Goal: Task Accomplishment & Management: Use online tool/utility

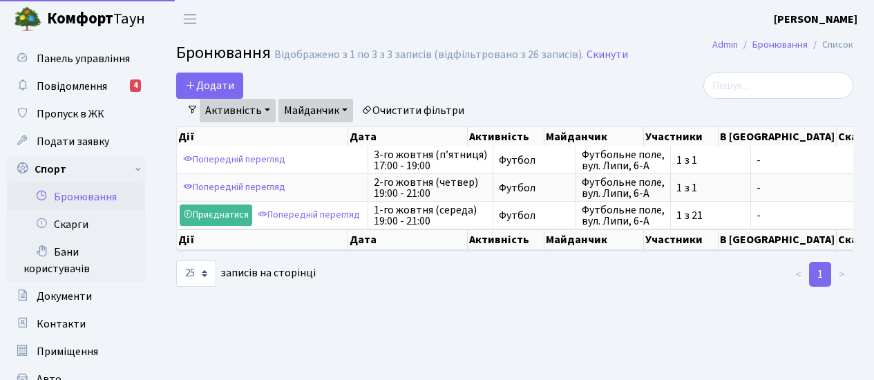
select select "25"
click at [221, 82] on button "Додати" at bounding box center [209, 86] width 67 height 26
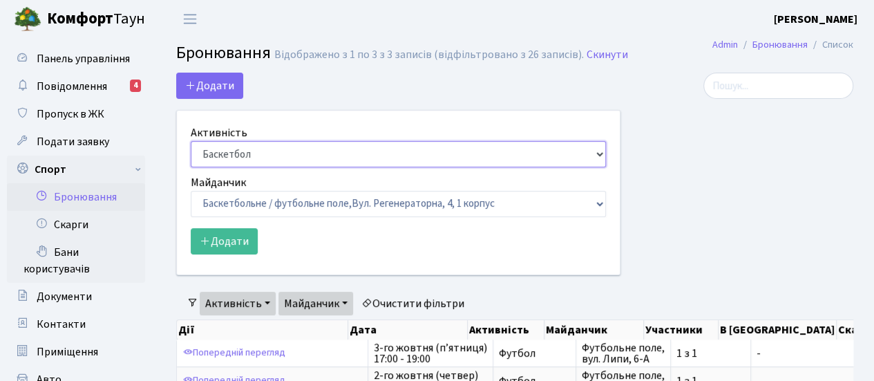
click at [584, 155] on select "Баскетбол Волейбол Йога Катання на роликах Настільний теніс Теніс Футбол Фітнес" at bounding box center [398, 154] width 415 height 26
select select "2"
click at [191, 141] on select "Баскетбол Волейбол Йога Катання на роликах Настільний теніс Теніс Футбол Фітнес" at bounding box center [398, 154] width 415 height 26
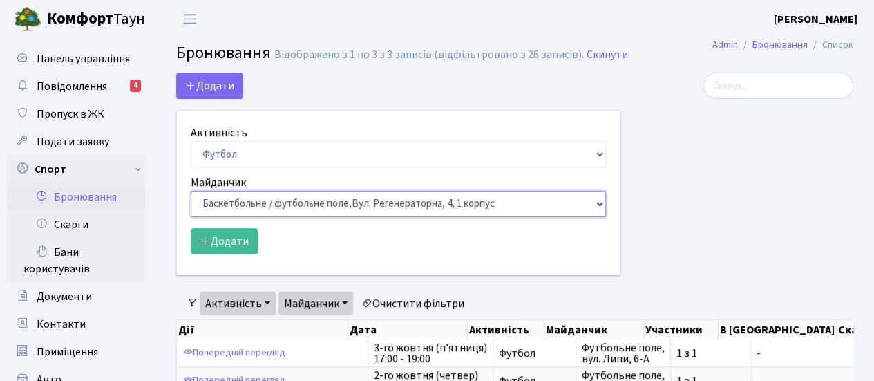
click at [589, 202] on select "Баскетбольне / футбольне поле, Вул. Регенераторна, 4, 1 корпус Баскетбольне пол…" at bounding box center [398, 204] width 415 height 26
select select "10"
click at [191, 191] on select "Баскетбольне / футбольне поле, Вул. Регенераторна, 4, 1 корпус Баскетбольне пол…" at bounding box center [398, 204] width 415 height 26
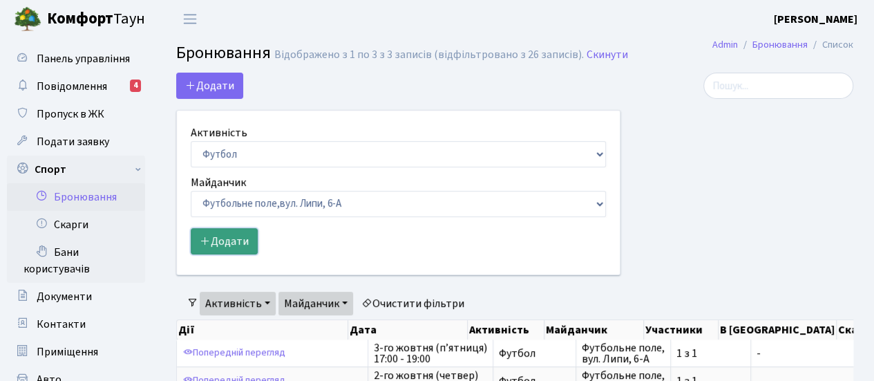
click at [239, 243] on button "Додати" at bounding box center [224, 241] width 67 height 26
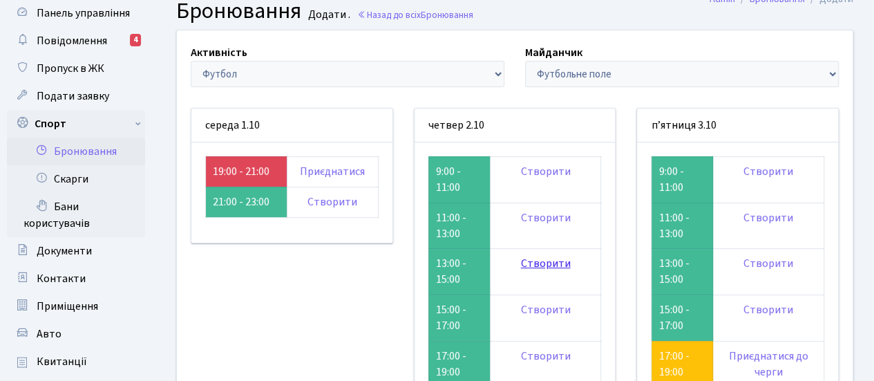
scroll to position [184, 0]
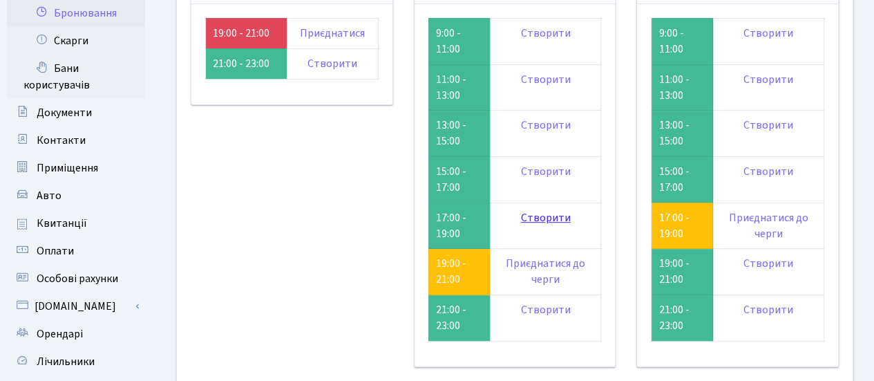
click at [555, 219] on link "Створити" at bounding box center [545, 217] width 50 height 15
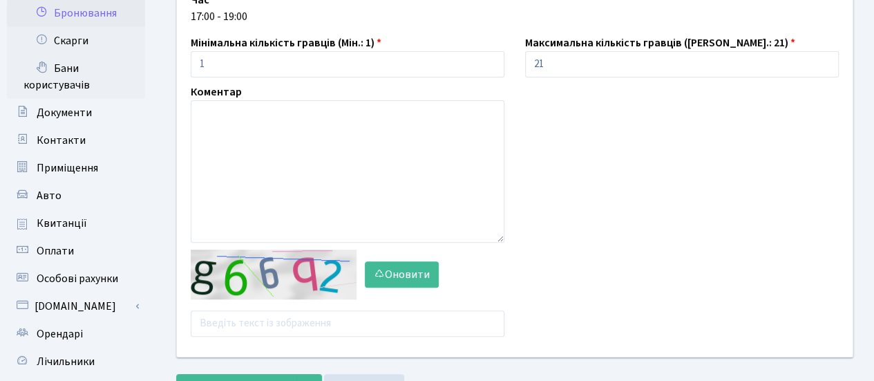
scroll to position [276, 0]
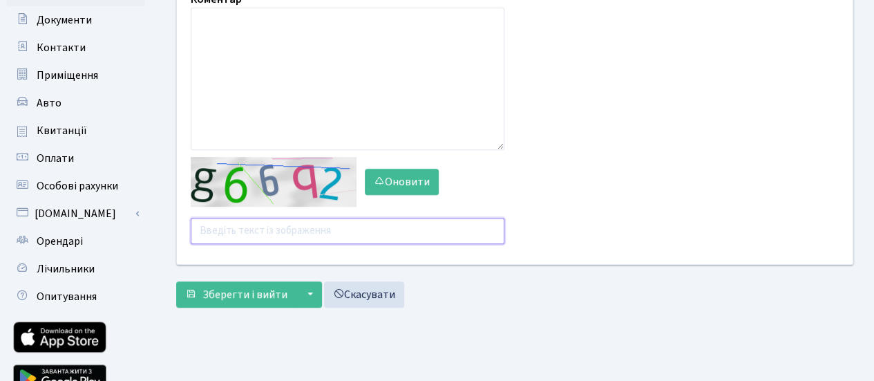
click at [308, 231] on input "text" at bounding box center [348, 231] width 314 height 26
type input "x2xx7"
click at [176, 281] on button "Зберегти і вийти" at bounding box center [236, 294] width 120 height 26
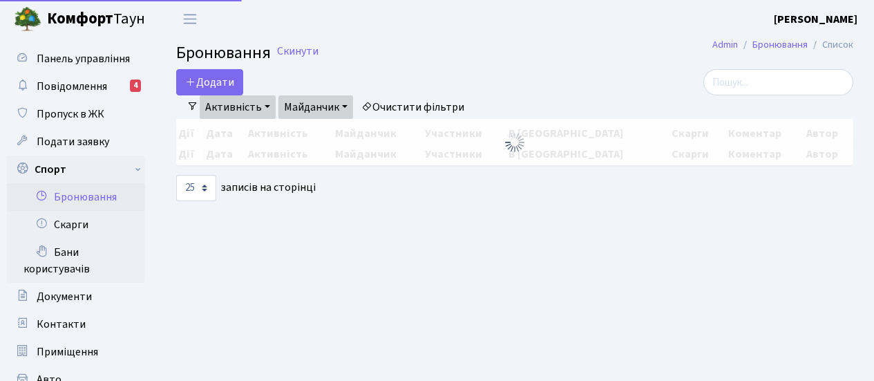
select select "25"
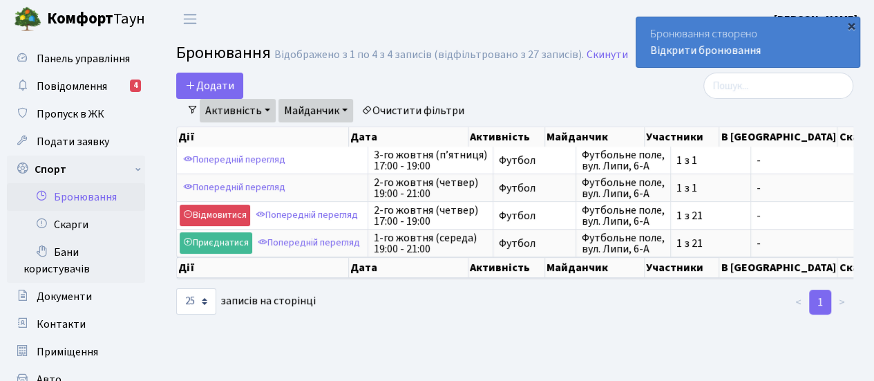
click at [852, 25] on div "×" at bounding box center [851, 26] width 14 height 14
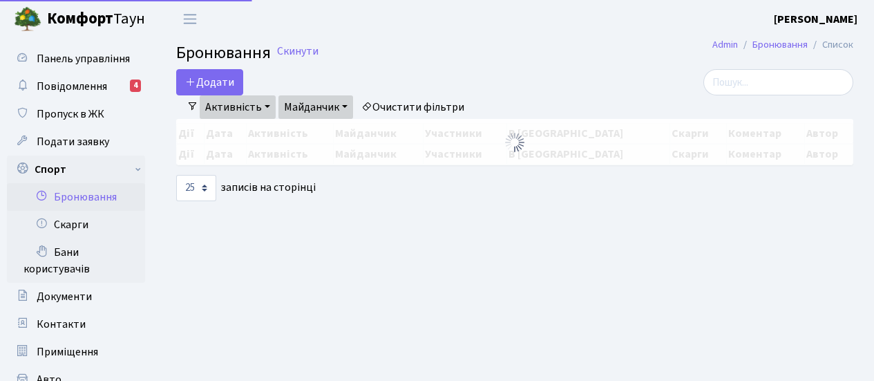
select select "25"
